Goal: Navigation & Orientation: Find specific page/section

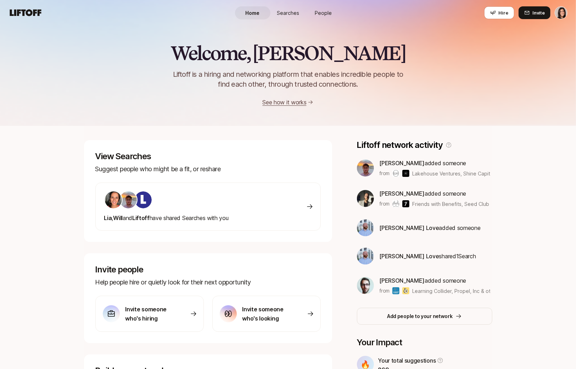
click at [557, 15] on html "Home Searches People Hire Home Searches People Hire Hire Invite Welcome, Eleano…" at bounding box center [288, 184] width 576 height 369
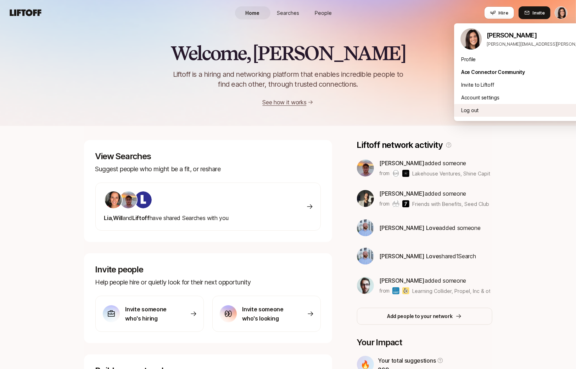
click at [489, 111] on div "Log out" at bounding box center [541, 110] width 175 height 13
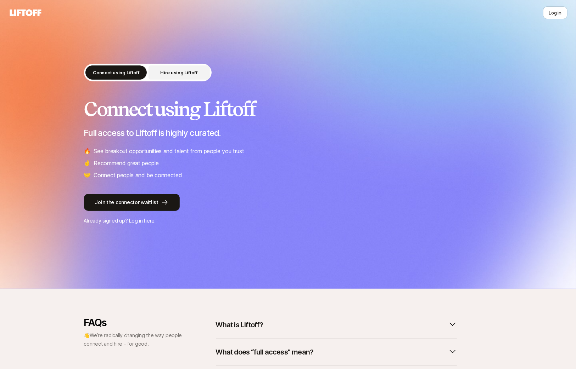
click at [190, 75] on p "Hire using Liftoff" at bounding box center [178, 72] width 37 height 7
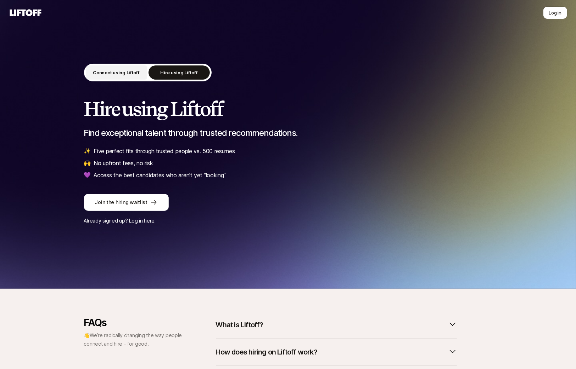
click at [121, 75] on p "Connect using Liftoff" at bounding box center [116, 72] width 47 height 7
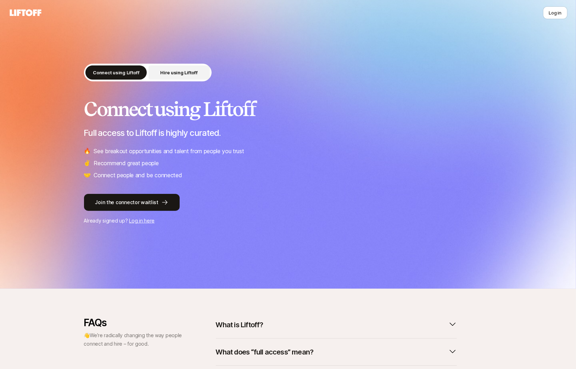
click at [166, 74] on p "Hire using Liftoff" at bounding box center [178, 72] width 37 height 7
click at [558, 15] on button "Log in" at bounding box center [555, 12] width 24 height 13
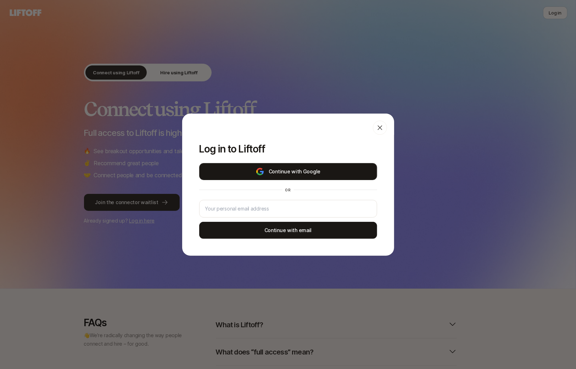
click at [346, 168] on button "Continue with Google" at bounding box center [288, 171] width 178 height 17
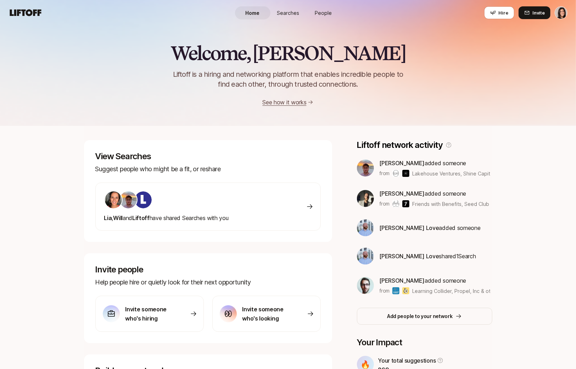
click at [282, 11] on span "Searches" at bounding box center [288, 12] width 22 height 7
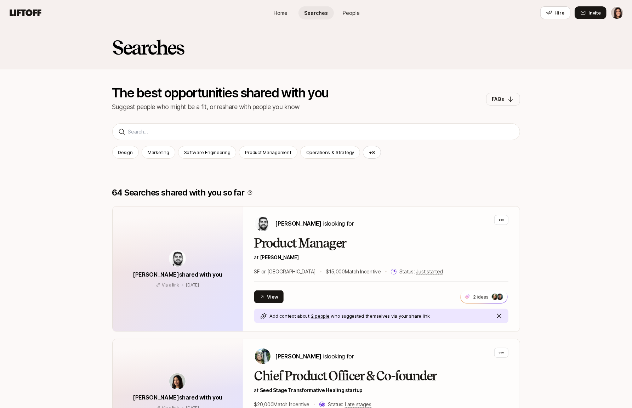
click at [355, 13] on span "People" at bounding box center [351, 12] width 17 height 7
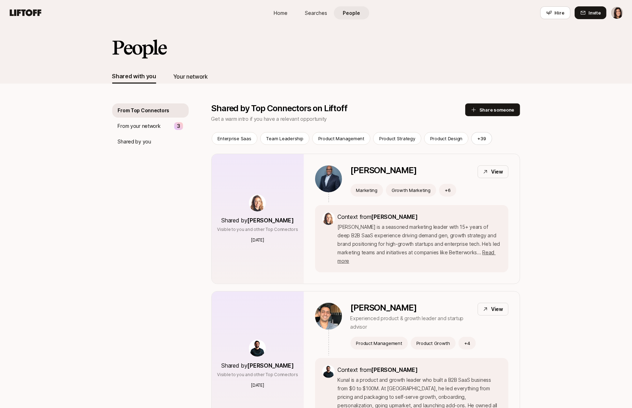
click at [185, 71] on div "Your network" at bounding box center [190, 76] width 35 height 14
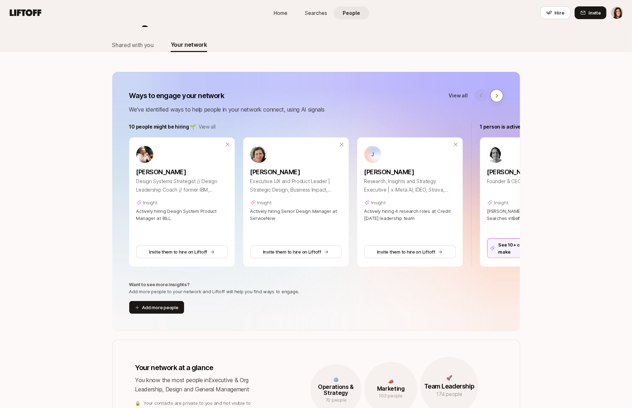
scroll to position [35, 0]
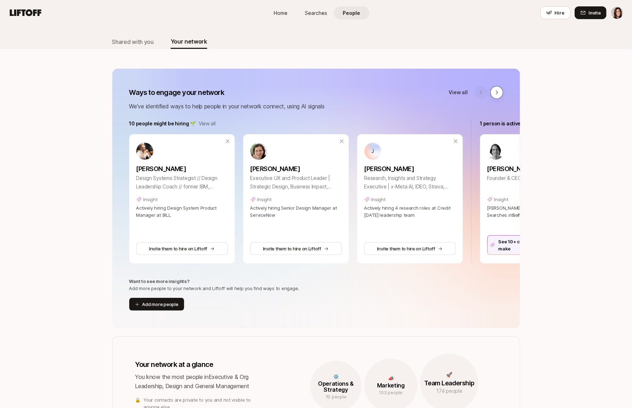
click at [499, 87] on button at bounding box center [497, 92] width 13 height 13
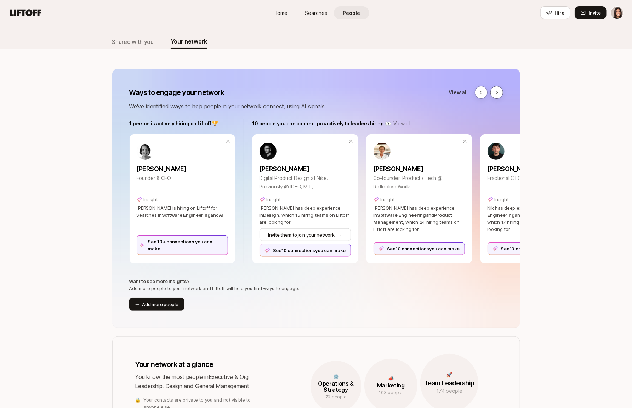
click at [499, 87] on button at bounding box center [497, 92] width 13 height 13
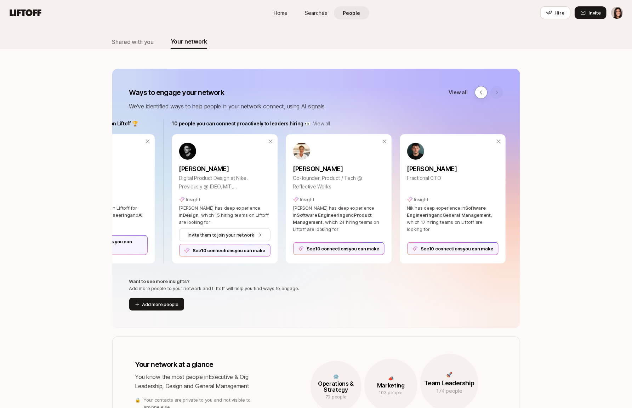
scroll to position [0, 433]
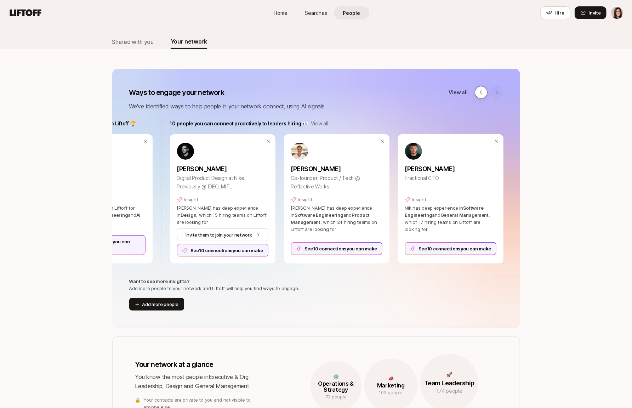
click at [482, 95] on button at bounding box center [481, 92] width 13 height 13
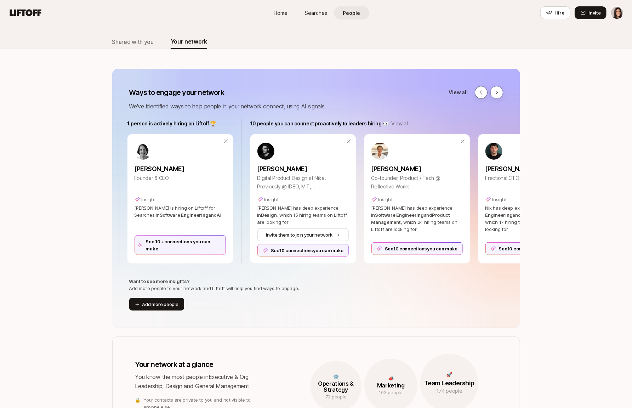
scroll to position [0, 351]
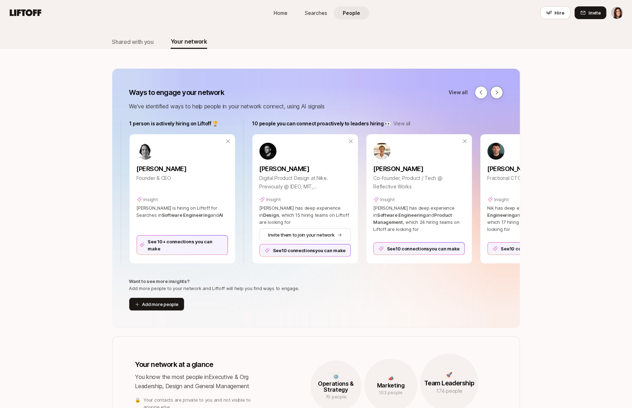
click at [495, 93] on icon at bounding box center [497, 93] width 6 height 6
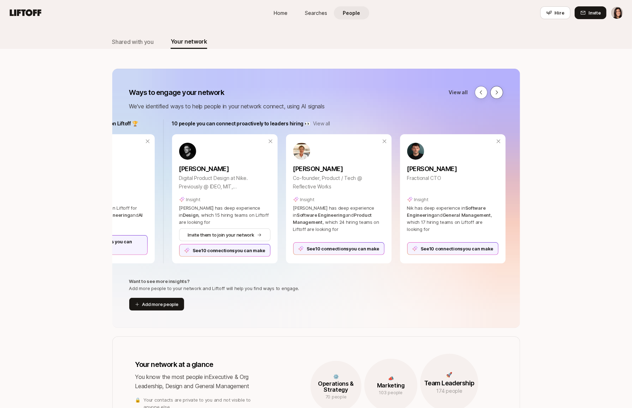
scroll to position [0, 433]
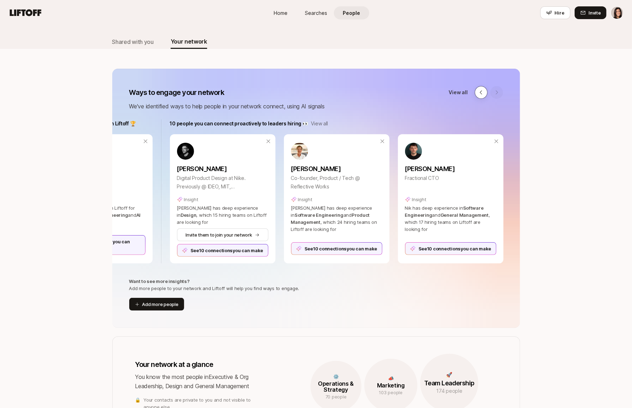
click at [484, 90] on icon at bounding box center [481, 93] width 6 height 6
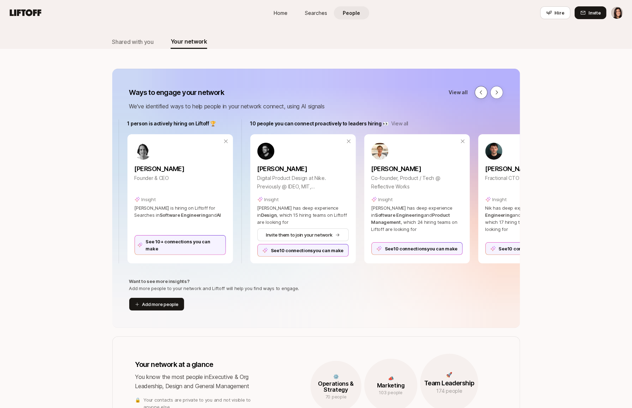
scroll to position [0, 351]
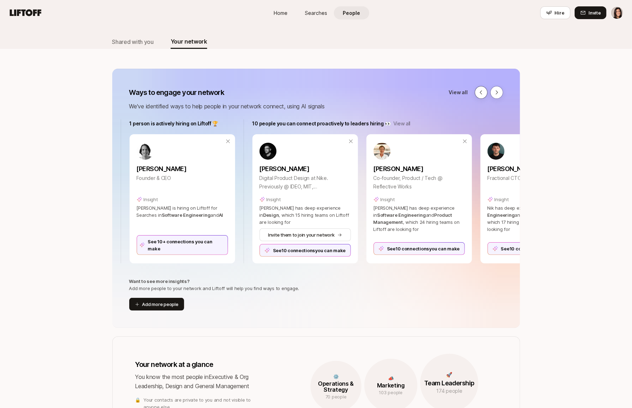
click at [484, 90] on icon at bounding box center [481, 93] width 6 height 6
click at [484, 91] on icon at bounding box center [481, 93] width 6 height 6
click at [482, 94] on icon at bounding box center [481, 93] width 6 height 6
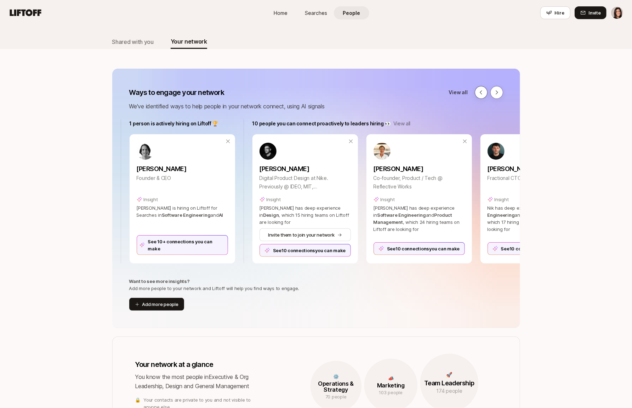
click at [482, 94] on icon at bounding box center [481, 93] width 6 height 6
click at [496, 91] on icon at bounding box center [497, 93] width 6 height 6
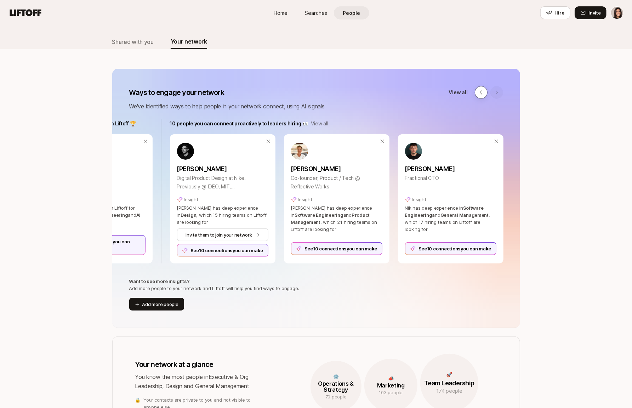
click at [483, 92] on button at bounding box center [481, 92] width 13 height 13
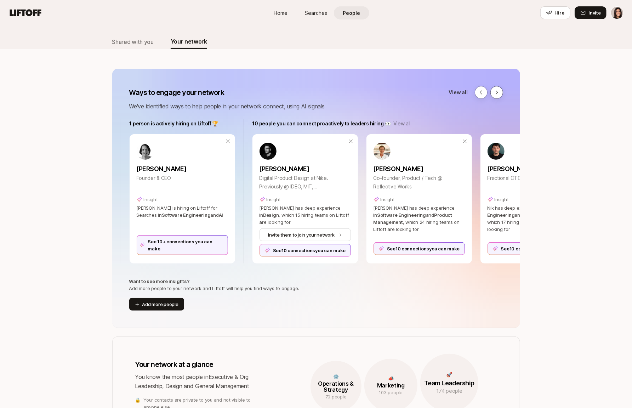
click at [499, 91] on icon at bounding box center [497, 93] width 6 height 6
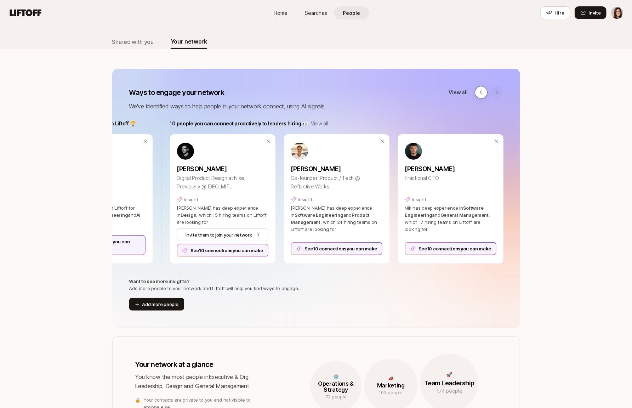
click at [478, 92] on button at bounding box center [481, 92] width 13 height 13
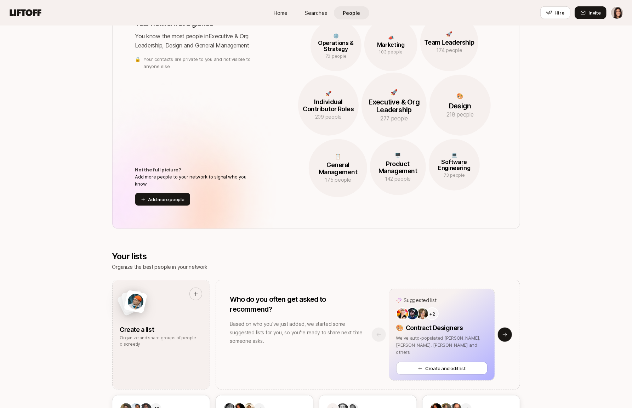
scroll to position [451, 0]
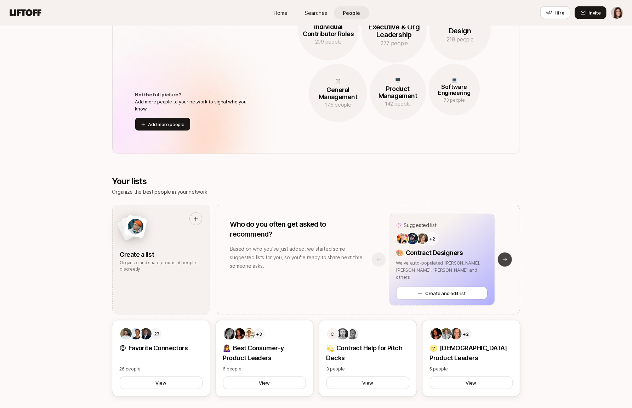
click at [503, 261] on icon at bounding box center [505, 260] width 6 height 6
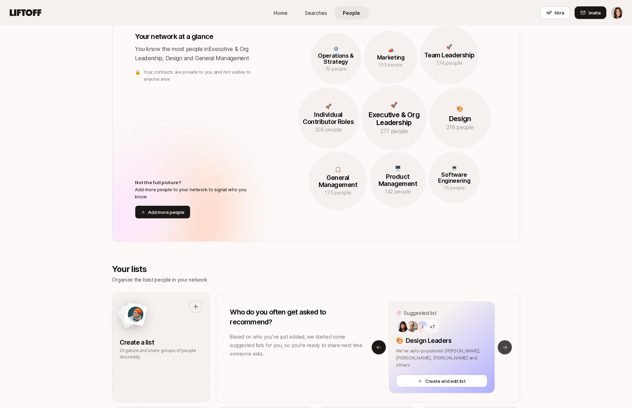
scroll to position [0, 0]
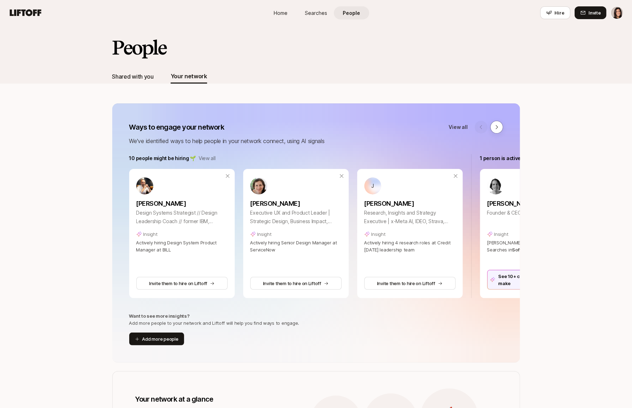
click at [133, 79] on div "Shared with you" at bounding box center [132, 76] width 41 height 9
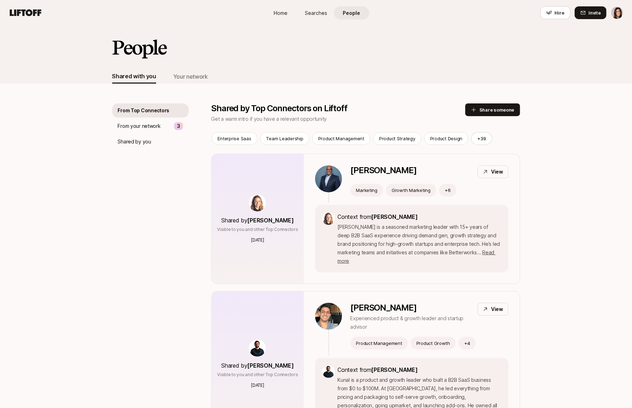
click at [288, 13] on link "Home" at bounding box center [280, 12] width 35 height 13
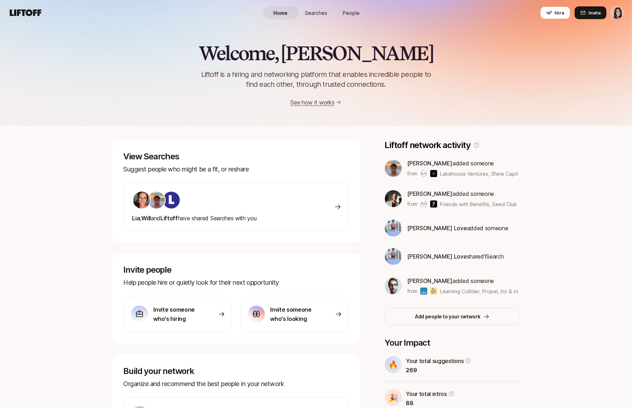
click at [356, 9] on span "People" at bounding box center [351, 12] width 17 height 7
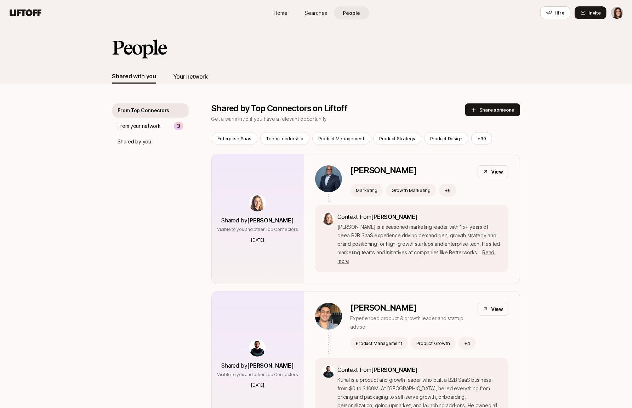
click at [189, 79] on div "Your network" at bounding box center [190, 76] width 35 height 9
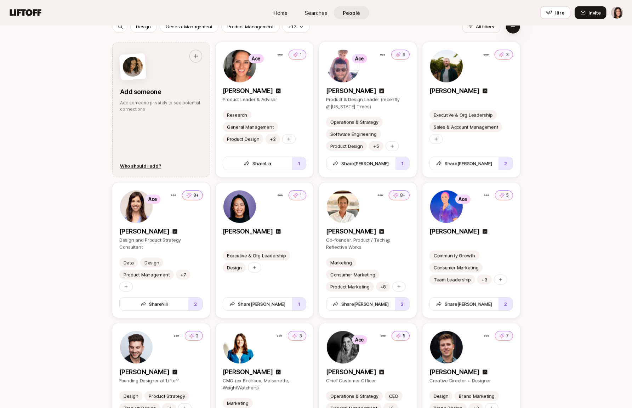
scroll to position [890, 0]
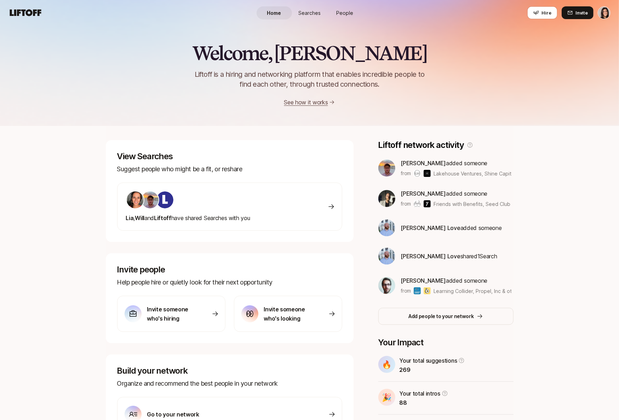
click at [349, 12] on span "People" at bounding box center [345, 12] width 17 height 7
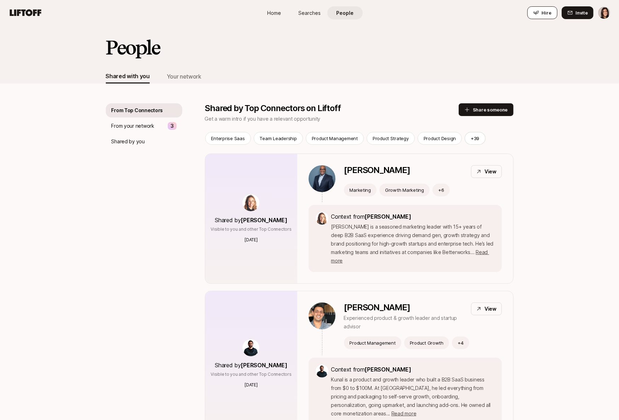
click at [539, 12] on icon at bounding box center [537, 13] width 6 height 6
click at [605, 13] on html "Home Searches People Hire Home Searches People Hire Hire Invite People Shared w…" at bounding box center [309, 210] width 619 height 420
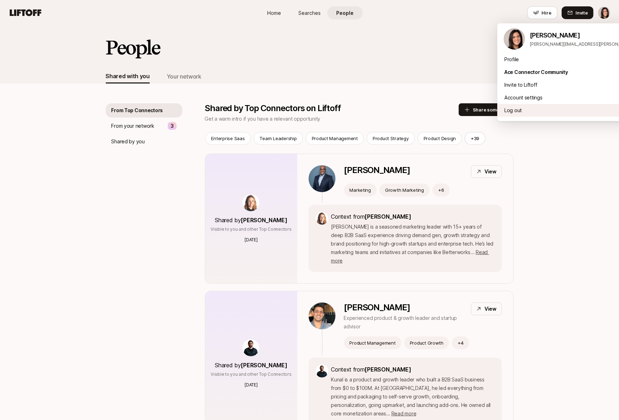
click at [561, 112] on div "Log out" at bounding box center [585, 110] width 175 height 13
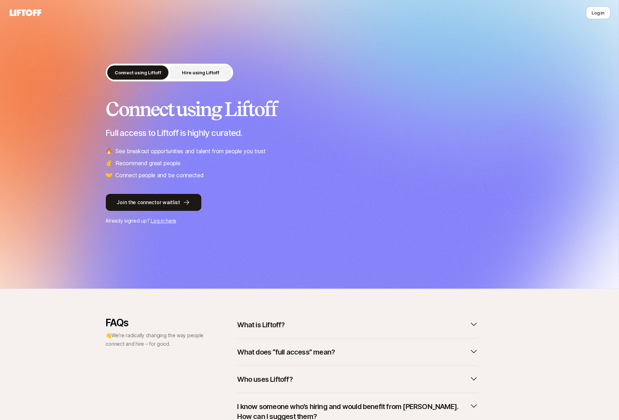
click at [193, 72] on p "Hire using Liftoff" at bounding box center [200, 72] width 37 height 7
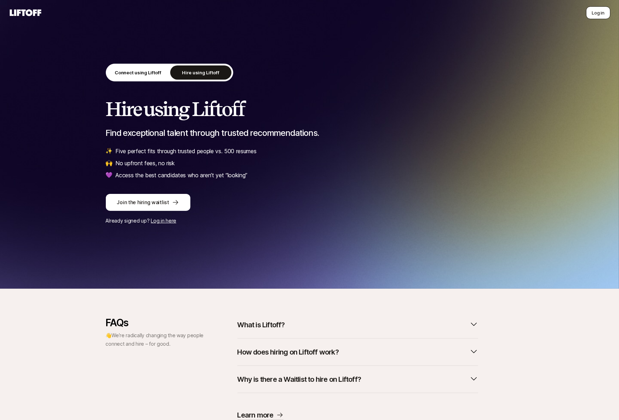
click at [593, 13] on button "Log in" at bounding box center [599, 12] width 24 height 13
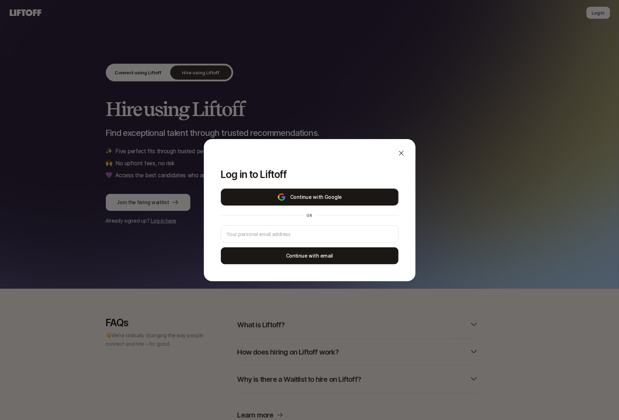
click at [372, 190] on button "Continue with Google" at bounding box center [310, 197] width 178 height 17
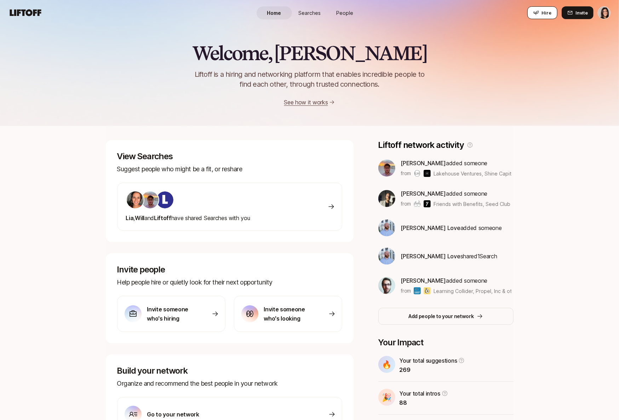
click at [539, 13] on icon at bounding box center [537, 13] width 6 height 6
